Goal: Task Accomplishment & Management: Use online tool/utility

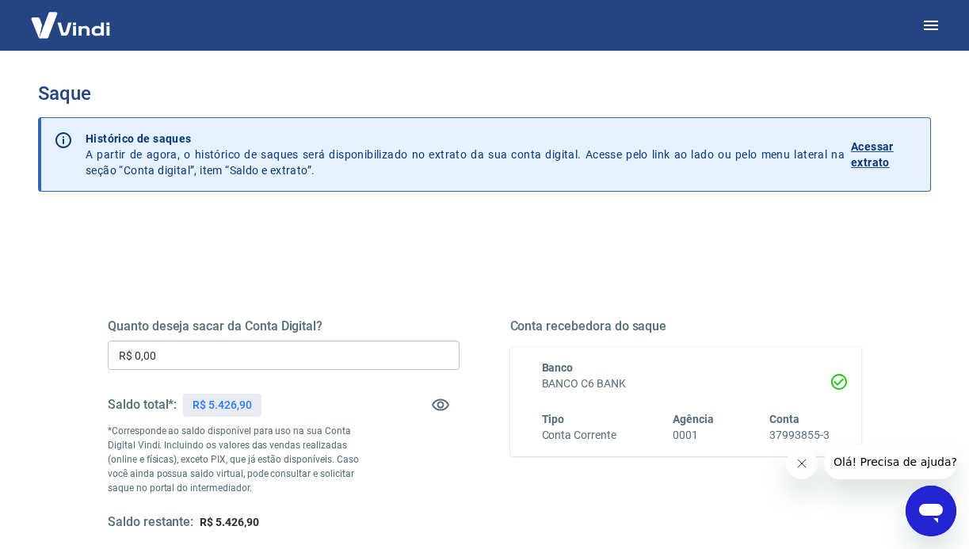
click at [211, 397] on p "R$ 5.426,90" at bounding box center [221, 405] width 59 height 17
copy p "5.426,90"
click at [206, 347] on input "R$ 0,00" at bounding box center [284, 355] width 352 height 29
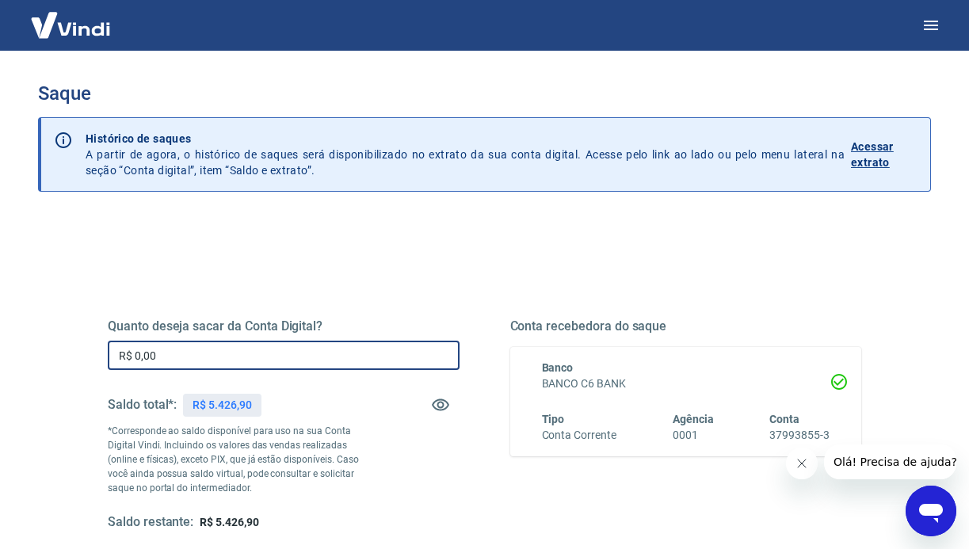
click at [206, 347] on input "R$ 0,00" at bounding box center [284, 355] width 352 height 29
paste input "5.426,9"
type input "R$ 5.426,90"
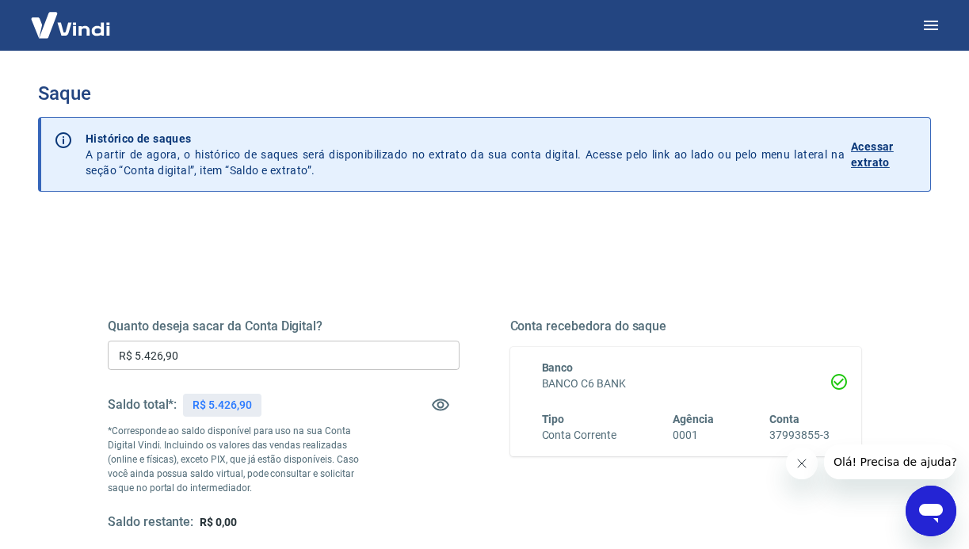
click at [396, 451] on div "Quanto deseja sacar da Conta Digital? R$ 5.426,90 ​ Saldo total*: R$ 5.426,90 *…" at bounding box center [284, 424] width 352 height 212
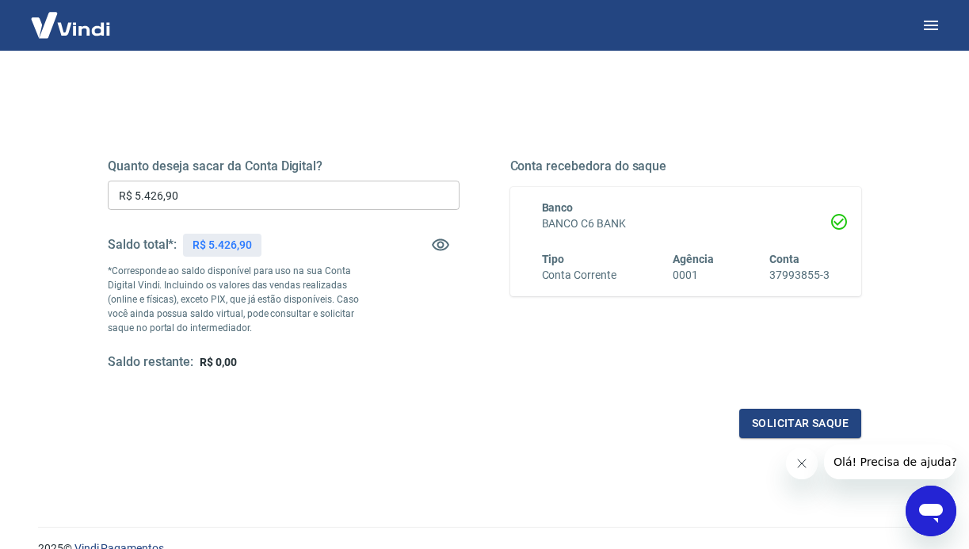
scroll to position [162, 0]
click at [774, 414] on button "Solicitar saque" at bounding box center [800, 421] width 122 height 29
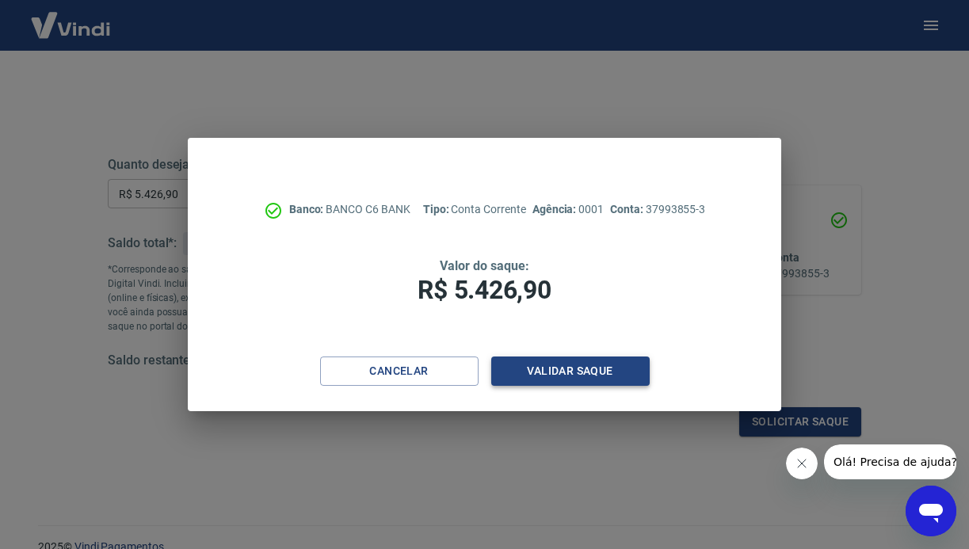
click at [589, 366] on button "Validar saque" at bounding box center [570, 370] width 158 height 29
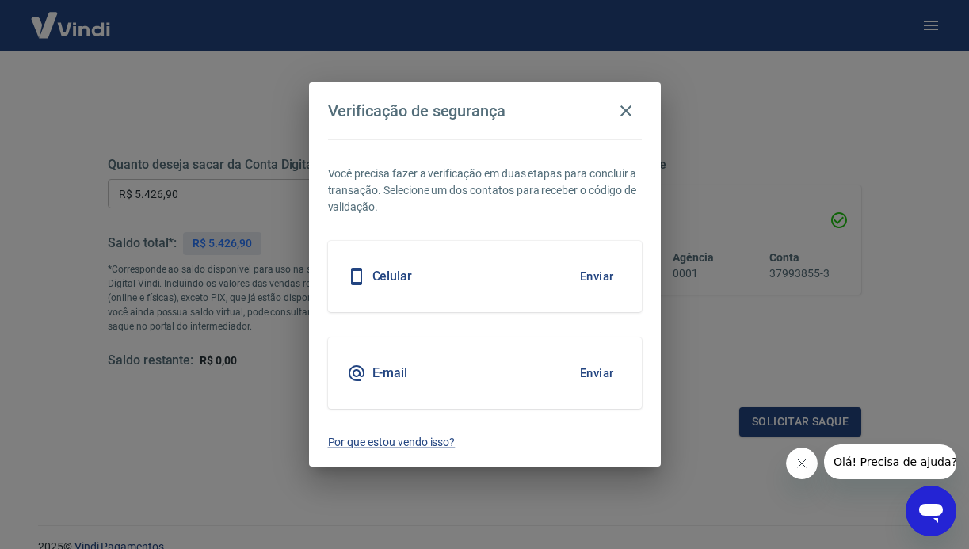
click at [400, 279] on h5 "Celular" at bounding box center [392, 276] width 40 height 16
click at [592, 279] on button "Enviar" at bounding box center [596, 276] width 51 height 33
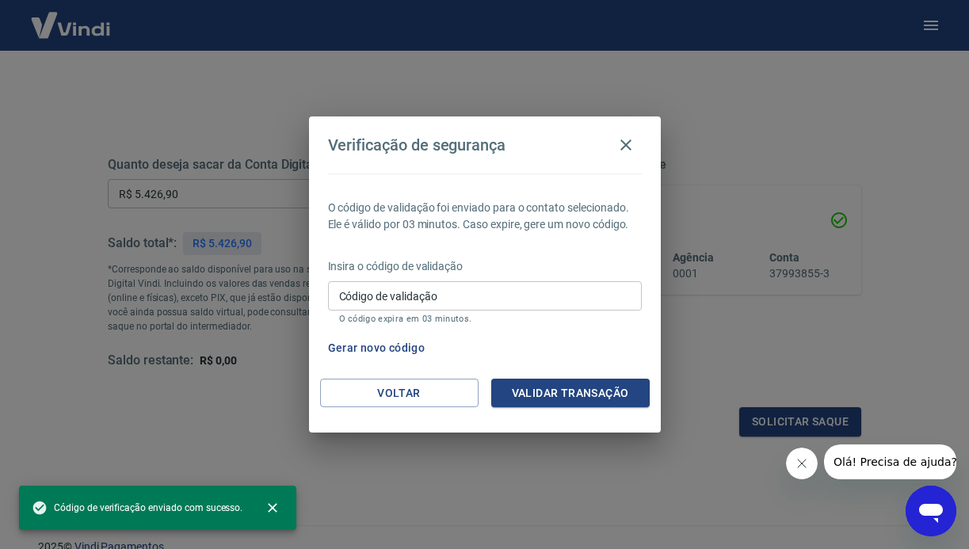
click at [523, 294] on input "Código de validação" at bounding box center [485, 295] width 314 height 29
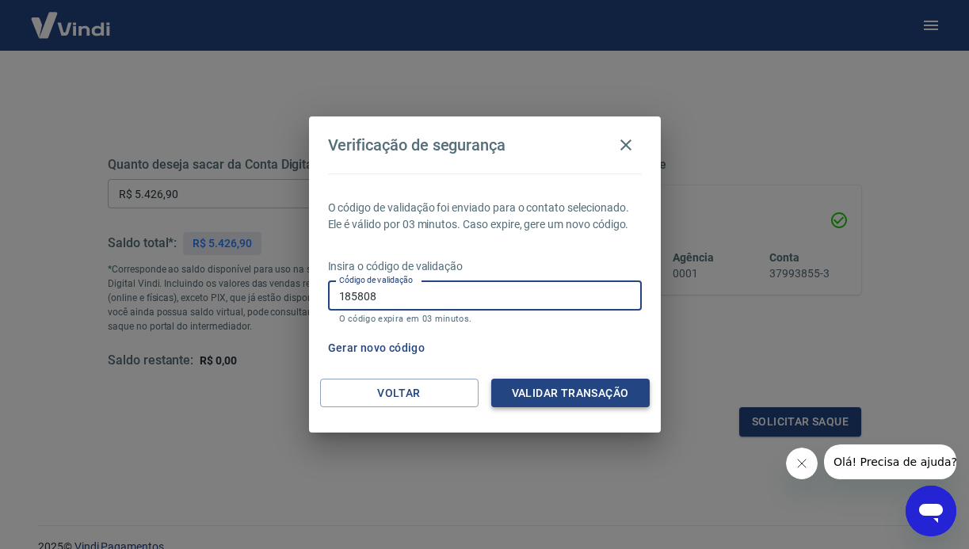
type input "185808"
click at [632, 402] on button "Validar transação" at bounding box center [570, 393] width 158 height 29
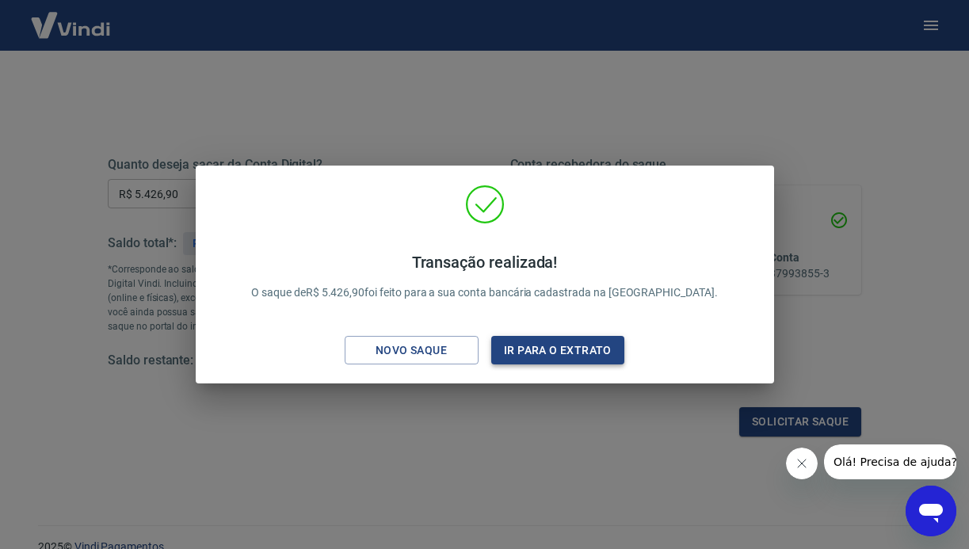
click at [592, 356] on button "Ir para o extrato" at bounding box center [558, 350] width 134 height 29
